Goal: Information Seeking & Learning: Check status

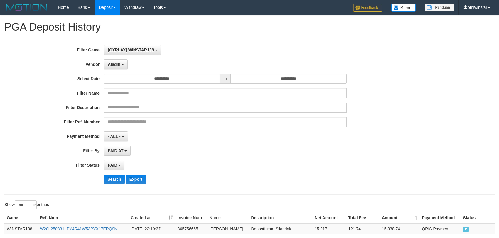
select select "**********"
select select "*"
select select "***"
click at [109, 177] on button "Search" at bounding box center [114, 178] width 21 height 9
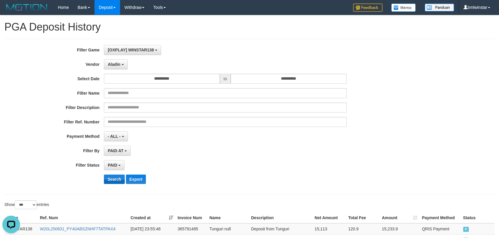
scroll to position [87, 0]
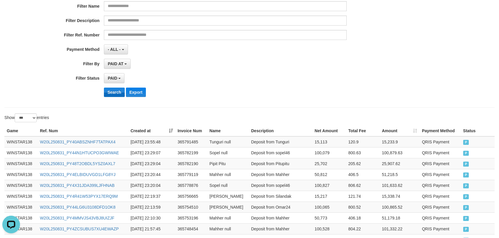
click at [111, 96] on button "Search" at bounding box center [114, 91] width 21 height 9
drag, startPoint x: 75, startPoint y: 122, endPoint x: 93, endPoint y: 101, distance: 28.1
click at [81, 118] on div "Show ** ** ** *** entries" at bounding box center [124, 118] width 241 height 10
click at [117, 93] on button "Search" at bounding box center [114, 91] width 21 height 9
click at [22, 143] on td "WINSTAR138" at bounding box center [20, 141] width 33 height 11
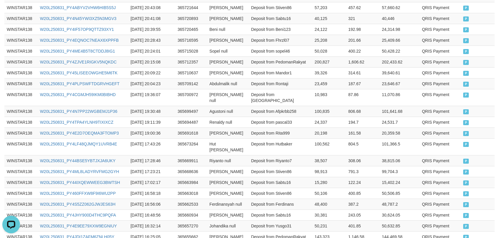
scroll to position [903, 0]
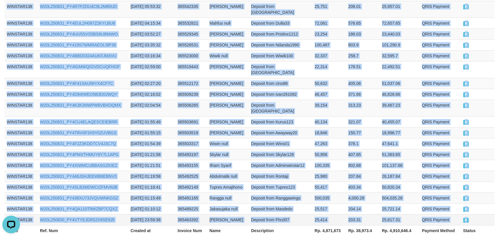
click at [469, 214] on td "P" at bounding box center [478, 219] width 34 height 11
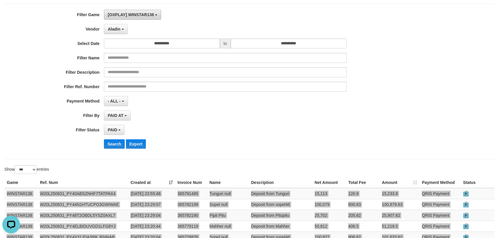
scroll to position [0, 0]
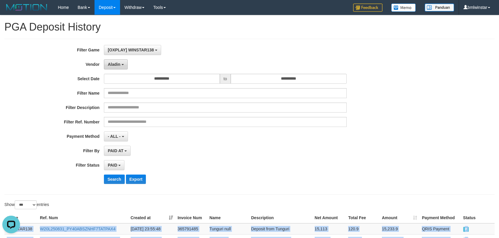
click at [115, 63] on span "Aladin" at bounding box center [114, 64] width 13 height 5
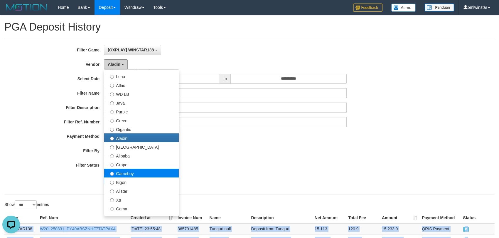
scroll to position [43, 0]
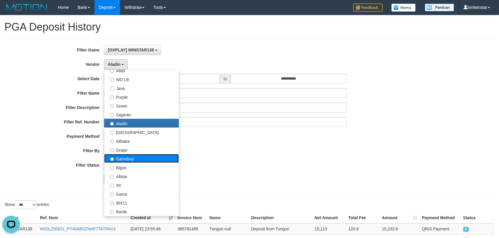
click at [133, 159] on label "Gameboy" at bounding box center [141, 158] width 75 height 9
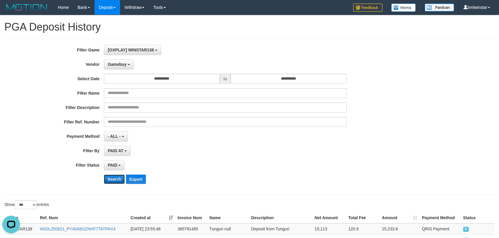
click at [120, 178] on button "Search" at bounding box center [114, 178] width 21 height 9
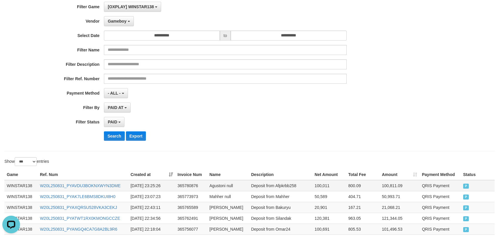
click at [16, 184] on td "WINSTAR138" at bounding box center [20, 185] width 33 height 11
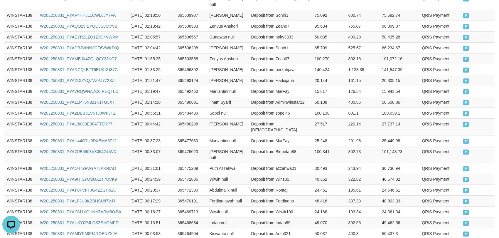
scroll to position [910, 0]
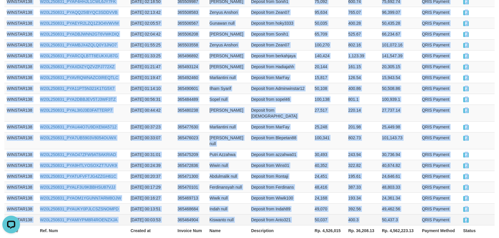
click at [466, 214] on td "P" at bounding box center [478, 219] width 34 height 11
copy tbody "WINSTAR138 W20L250831_PYAVDU3BOKNXWYN3DME [DATE] 23:25:26 365780876 Agustoni nu…"
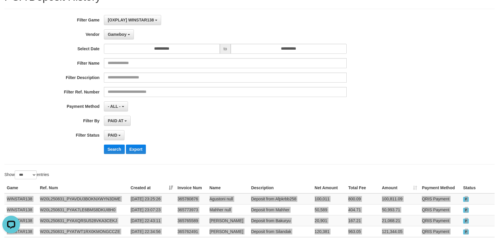
scroll to position [0, 0]
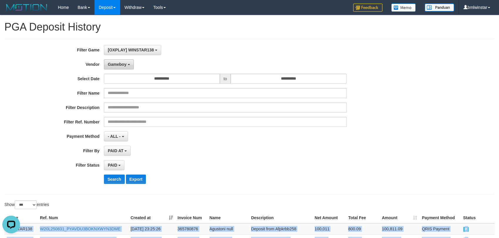
click at [118, 66] on button "Gameboy" at bounding box center [119, 64] width 30 height 10
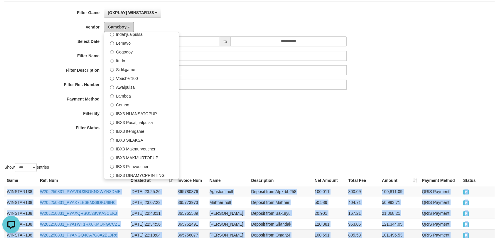
scroll to position [87, 0]
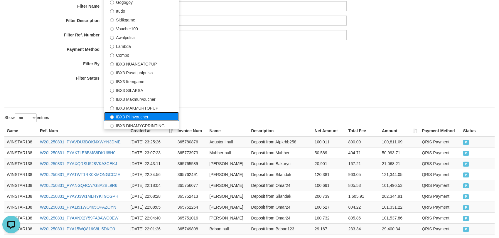
click at [137, 119] on label "IBX3 Pilihvoucher" at bounding box center [141, 116] width 75 height 9
select select "**********"
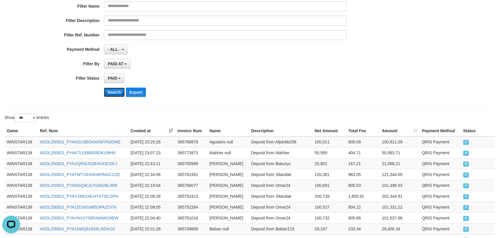
click at [115, 90] on button "Search" at bounding box center [114, 91] width 21 height 9
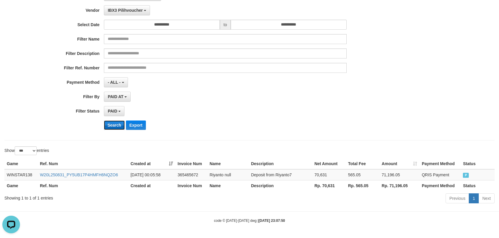
scroll to position [54, 0]
click at [21, 172] on td "WINSTAR138" at bounding box center [20, 174] width 33 height 11
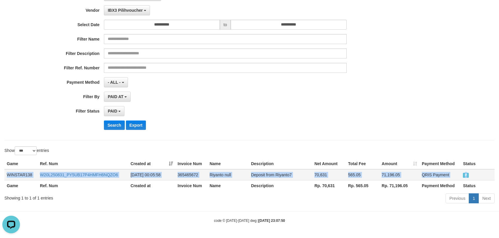
click at [468, 177] on td "P" at bounding box center [478, 174] width 34 height 11
copy tr "WINSTAR138 W20L250831_PY5UB17P4HMFH6NQZO6 [DATE] 00:05:58 365465672 Riyanto nul…"
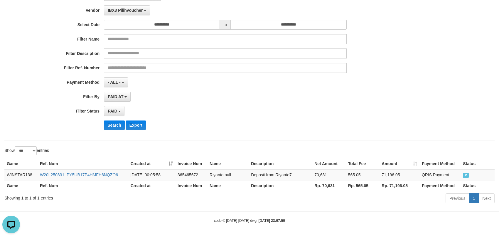
click at [418, 215] on body "Toggle navigation Home Bank Account List Load By Website Group [OXPLAY] WINSTAR…" at bounding box center [249, 92] width 499 height 292
click at [178, 11] on div "IBX3 Pilihvoucher - Default Vendor - [PERSON_NAME] Atlas WD LB Java Purple Gree…" at bounding box center [225, 10] width 243 height 10
click at [116, 127] on button "Search" at bounding box center [114, 124] width 21 height 9
click at [224, 110] on div "PAID SELECT ALL - ALL - SELECT STATUS PENDING/UNPAID PAID CANCELED EXPIRED" at bounding box center [225, 111] width 243 height 10
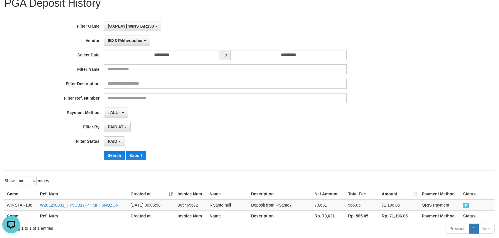
scroll to position [0, 0]
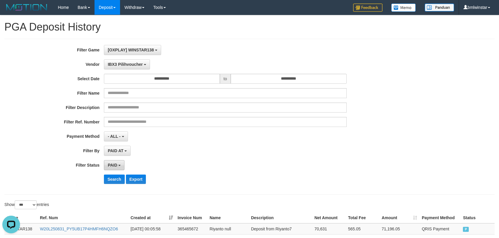
click at [119, 165] on b "button" at bounding box center [119, 165] width 2 height 1
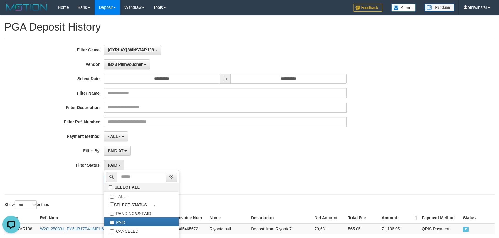
click at [60, 184] on div "**********" at bounding box center [208, 116] width 416 height 143
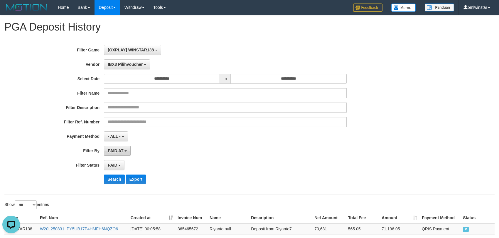
click at [116, 149] on span "PAID AT" at bounding box center [116, 150] width 16 height 5
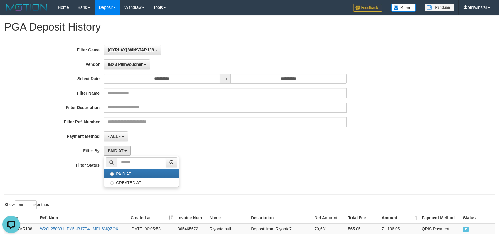
click at [203, 139] on div "- ALL - SELECT ALL - ALL - SELECT PAYMENT METHOD Mandiri BNI OVO CIMB BRI MAYBA…" at bounding box center [225, 136] width 243 height 10
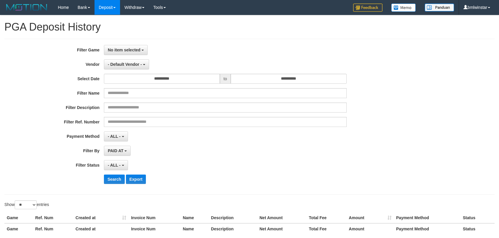
select select
select select "**"
click at [118, 53] on button "No item selected" at bounding box center [126, 50] width 44 height 10
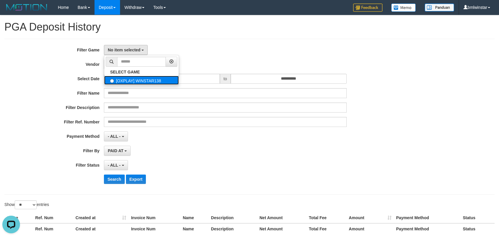
click at [119, 83] on label "[OXPLAY] WINSTAR138" at bounding box center [141, 80] width 75 height 9
select select "****"
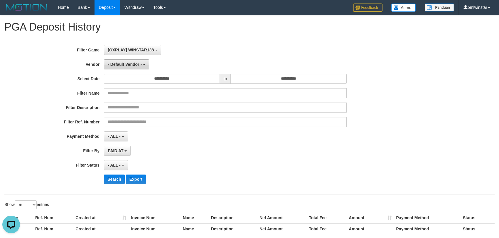
click at [128, 60] on button "- Default Vendor -" at bounding box center [126, 64] width 45 height 10
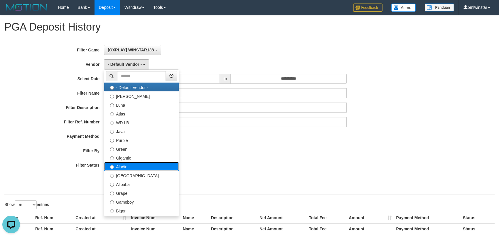
click at [124, 168] on label "Aladin" at bounding box center [141, 166] width 75 height 9
select select "**********"
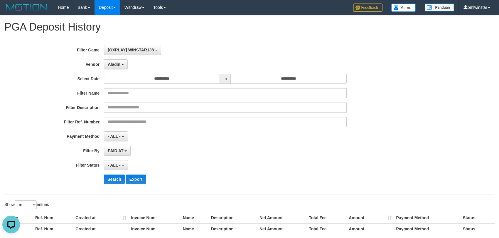
click at [72, 171] on div "**********" at bounding box center [208, 116] width 416 height 143
click at [113, 164] on span "- ALL -" at bounding box center [114, 165] width 13 height 5
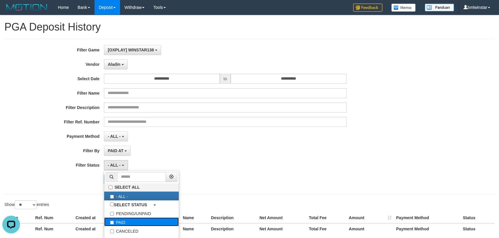
click at [118, 224] on label "PAID" at bounding box center [141, 221] width 75 height 9
select select "*"
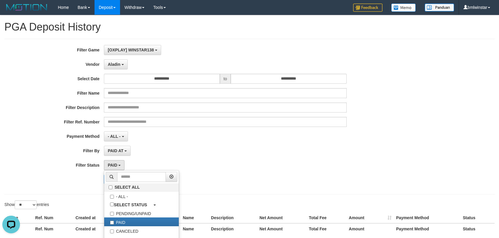
click at [35, 176] on div "Search Export" at bounding box center [208, 178] width 416 height 9
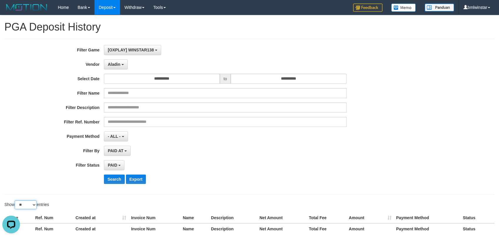
click at [30, 204] on select "** ** ** ***" at bounding box center [26, 204] width 22 height 9
select select "***"
click at [16, 201] on select "** ** ** ***" at bounding box center [26, 204] width 22 height 9
click at [31, 165] on label "Filter Status" at bounding box center [52, 164] width 104 height 8
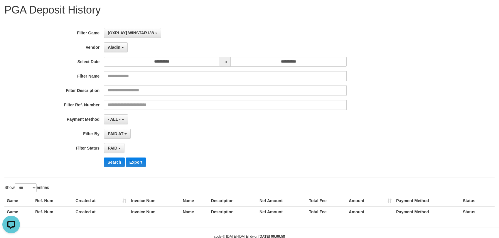
scroll to position [33, 0]
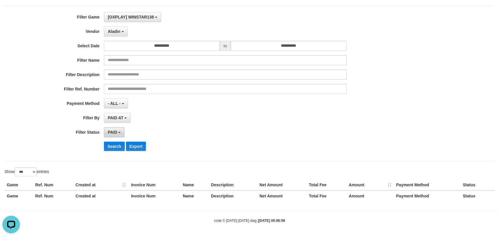
click at [114, 130] on span "PAID" at bounding box center [112, 132] width 9 height 5
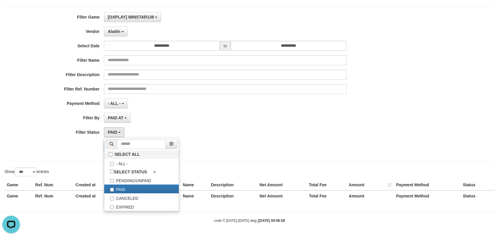
click at [80, 156] on div "**********" at bounding box center [249, 84] width 490 height 156
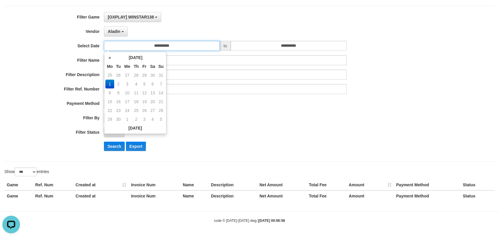
click at [175, 46] on input "**********" at bounding box center [162, 46] width 116 height 10
click at [161, 73] on td "31" at bounding box center [161, 75] width 8 height 9
type input "**********"
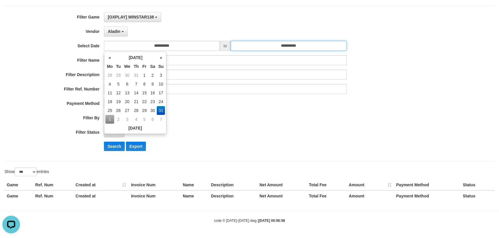
click at [265, 48] on input "**********" at bounding box center [289, 46] width 116 height 10
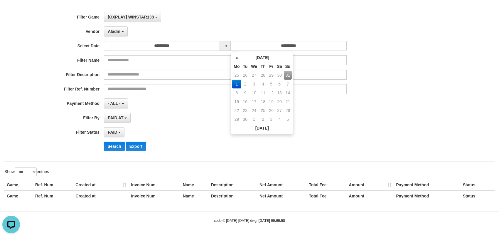
click at [287, 73] on td "31" at bounding box center [288, 75] width 8 height 9
type input "**********"
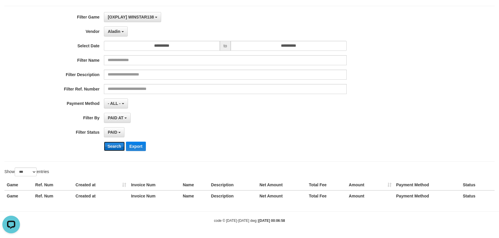
click at [116, 143] on button "Search" at bounding box center [114, 146] width 21 height 9
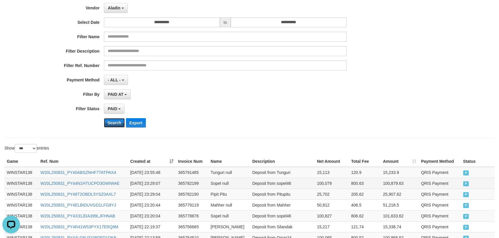
scroll to position [76, 0]
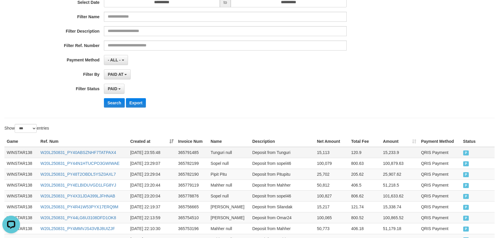
click at [18, 152] on td "WINSTAR138" at bounding box center [21, 152] width 34 height 11
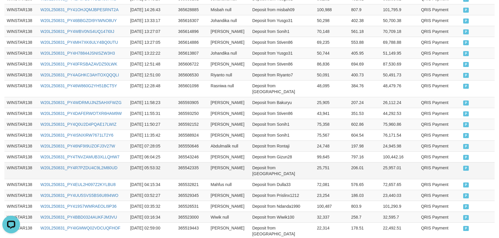
scroll to position [903, 0]
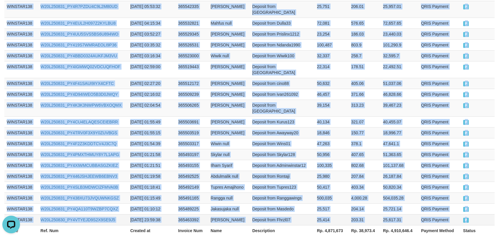
click at [467, 214] on td "P" at bounding box center [478, 219] width 34 height 11
copy tbody "WINSTAR138 W20L250831_PY40ABSZNHF7TATPAX4 2025-08-31 23:55:48 365791485 Tunguri…"
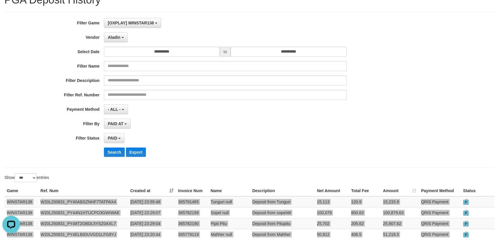
scroll to position [0, 0]
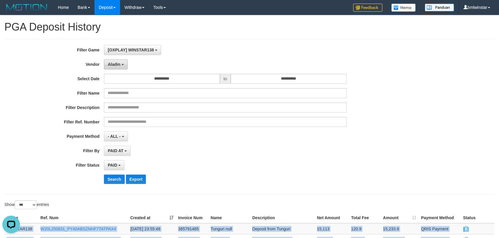
click at [110, 68] on button "Aladin" at bounding box center [116, 64] width 24 height 10
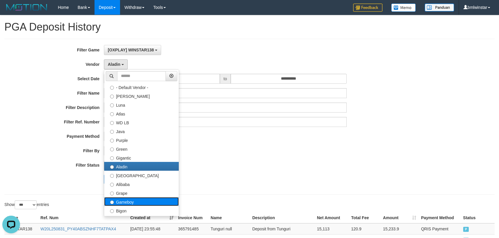
click at [125, 200] on label "Gameboy" at bounding box center [141, 201] width 75 height 9
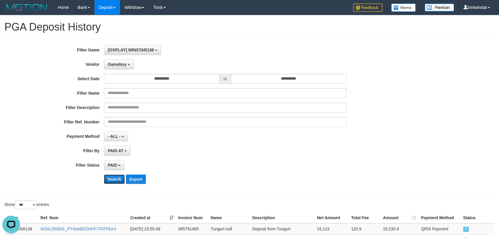
click at [119, 180] on button "Search" at bounding box center [114, 178] width 21 height 9
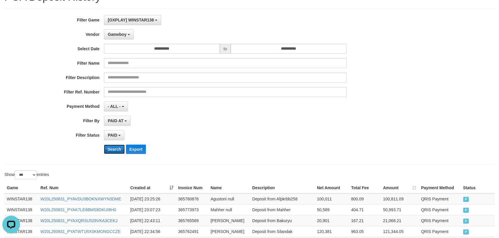
scroll to position [43, 0]
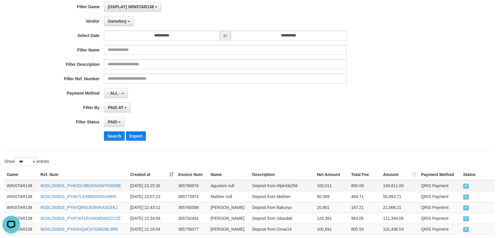
click at [25, 186] on td "WINSTAR138" at bounding box center [21, 185] width 34 height 11
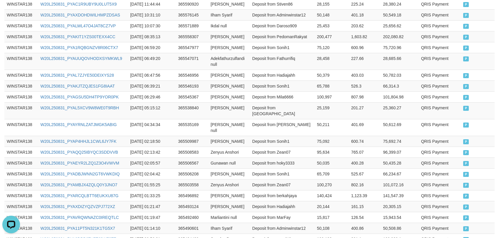
scroll to position [910, 0]
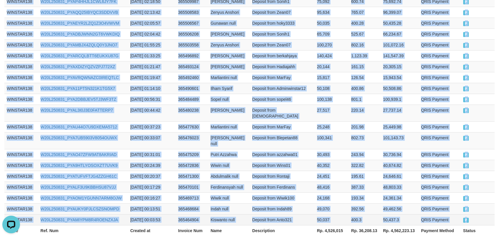
click at [469, 214] on td "P" at bounding box center [478, 219] width 34 height 11
copy tbody "WINSTAR138 W20L250831_PYAVDU3BOKNXWYN3DME [DATE] 23:25:26 365780876 Agustoni nu…"
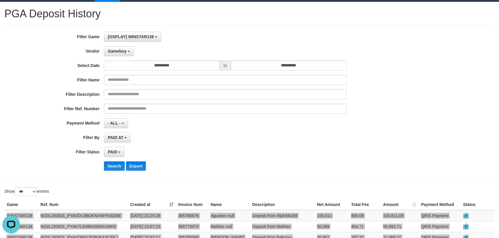
scroll to position [0, 0]
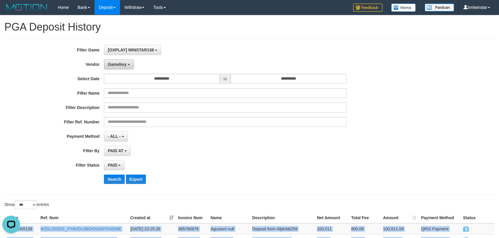
click at [122, 65] on span "Gameboy" at bounding box center [117, 64] width 19 height 5
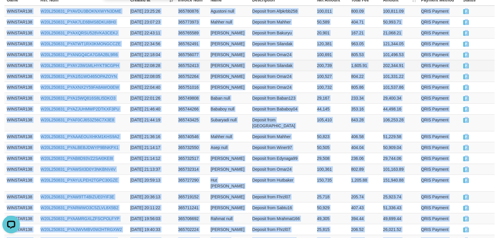
scroll to position [87, 0]
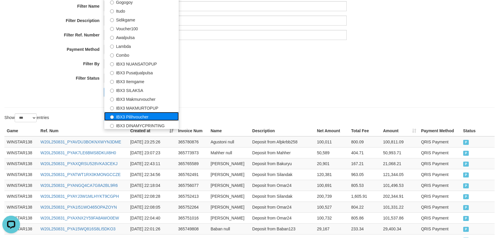
click at [137, 113] on label "IBX3 Pilihvoucher" at bounding box center [141, 116] width 75 height 9
select select "**********"
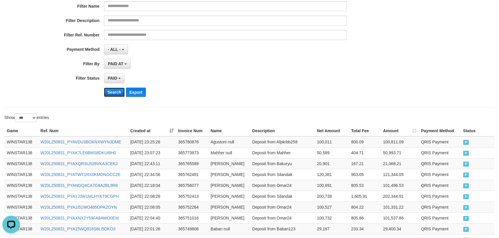
click at [113, 92] on button "Search" at bounding box center [114, 91] width 21 height 9
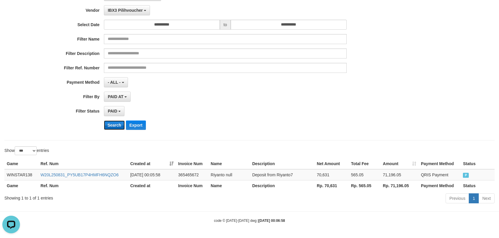
scroll to position [54, 0]
click at [33, 172] on td "WINSTAR138" at bounding box center [21, 174] width 34 height 11
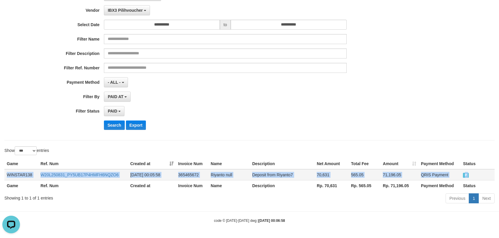
click at [469, 175] on td "P" at bounding box center [478, 174] width 34 height 11
copy div "WINSTAR138 W20L250831_PY5UB17P4HMFH6NQZO6 2025-08-31 00:05:58 365465672 Riyanto…"
